Goal: Task Accomplishment & Management: Use online tool/utility

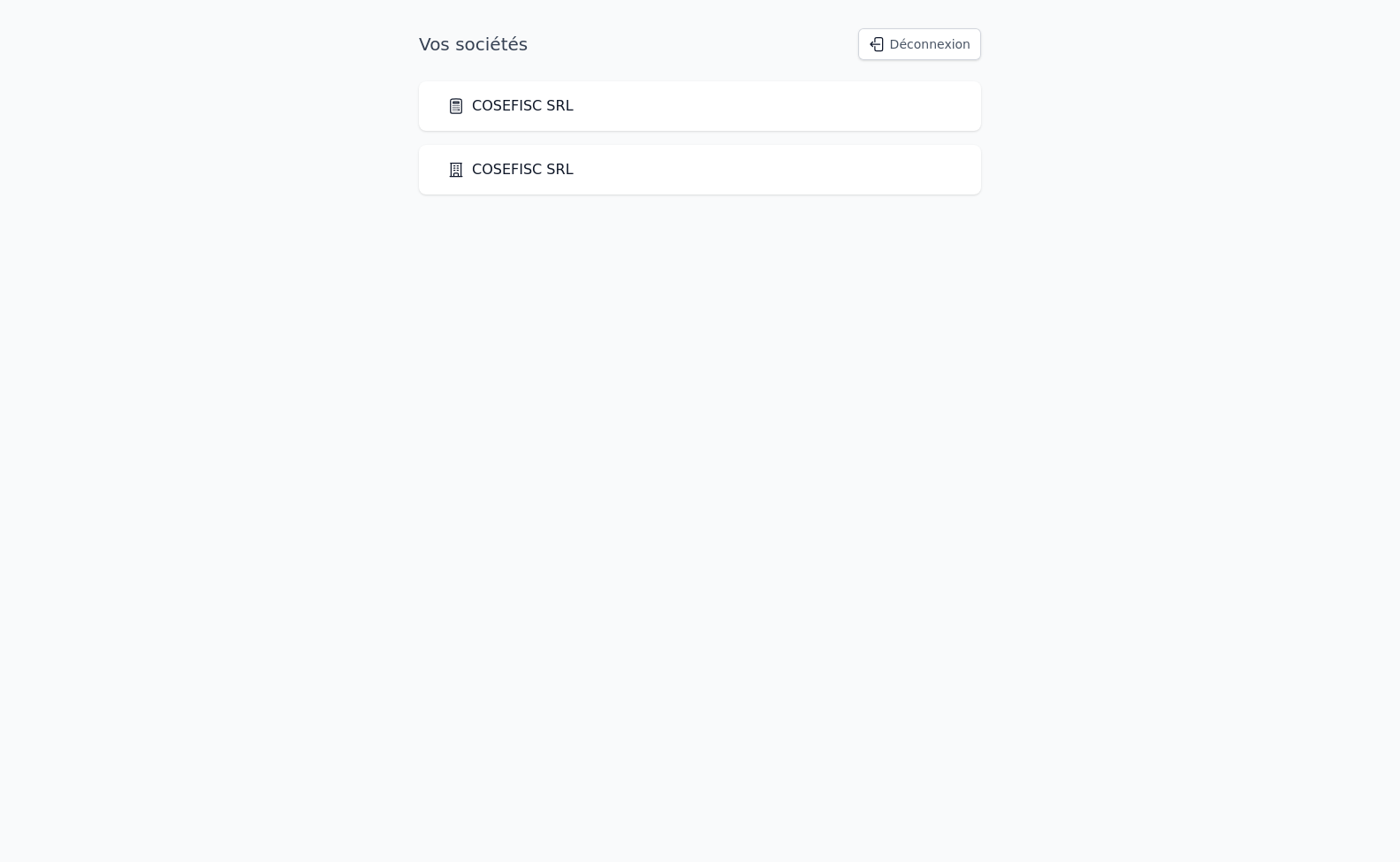
click at [516, 108] on link "COSEFISC SRL" at bounding box center [510, 107] width 126 height 21
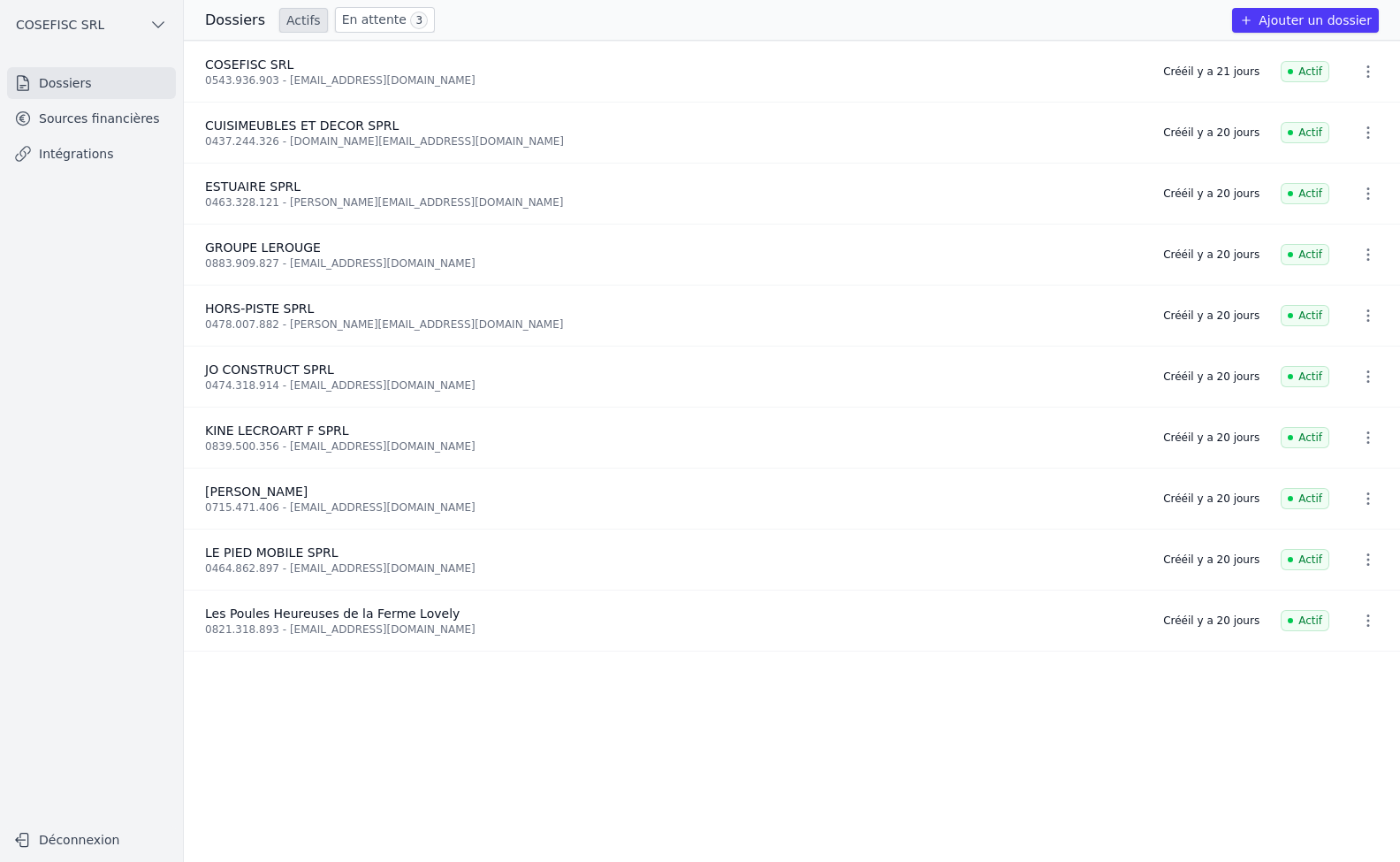
click at [82, 144] on link "Intégrations" at bounding box center [91, 154] width 169 height 32
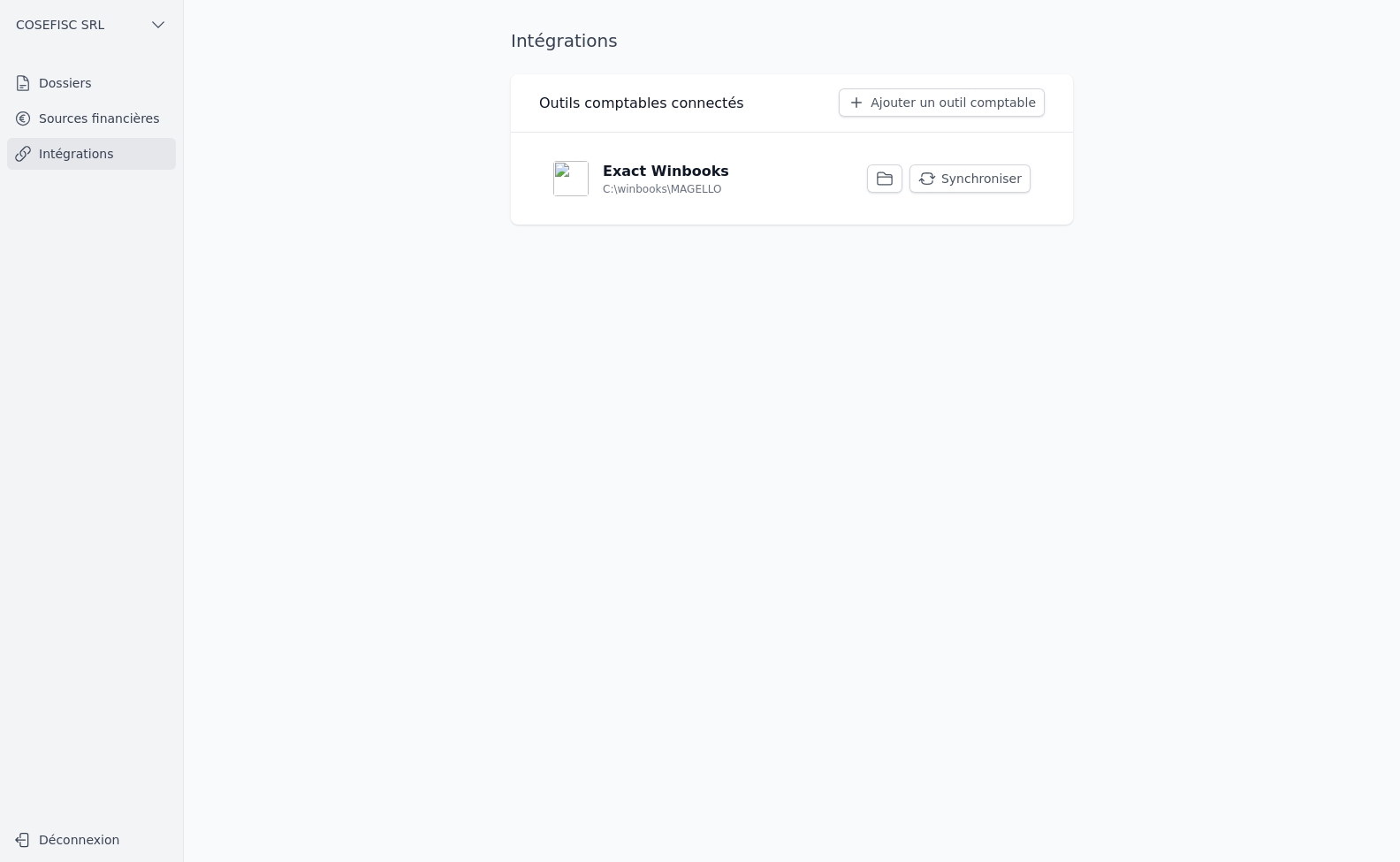
click at [990, 171] on button "Synchroniser" at bounding box center [969, 179] width 121 height 29
